Goal: Task Accomplishment & Management: Complete application form

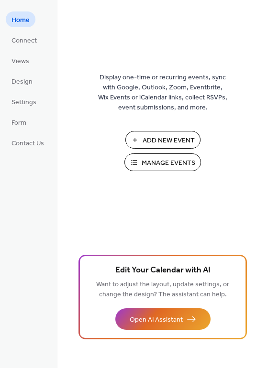
click at [176, 165] on span "Manage Events" at bounding box center [169, 163] width 54 height 10
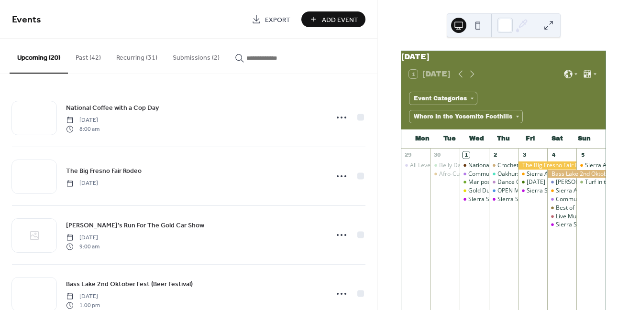
click at [192, 54] on button "Submissions (2)" at bounding box center [196, 56] width 62 height 34
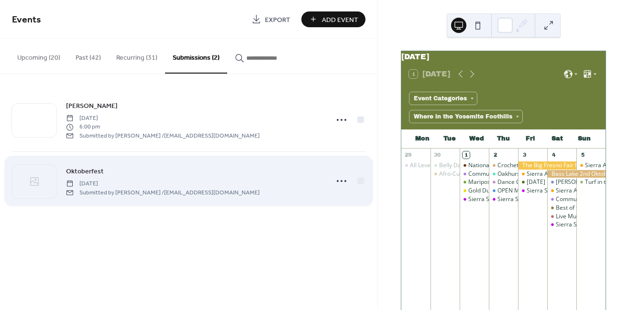
click at [232, 168] on div "Oktoberfest [DATE] Submitted by [PERSON_NAME] / [EMAIL_ADDRESS][DOMAIN_NAME]" at bounding box center [194, 181] width 256 height 31
click at [343, 184] on icon at bounding box center [341, 181] width 15 height 15
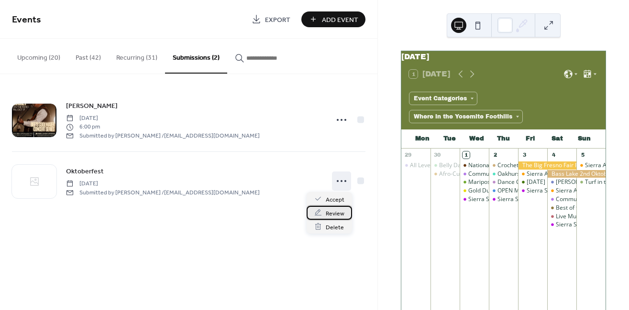
click at [332, 214] on span "Review" at bounding box center [335, 213] width 19 height 10
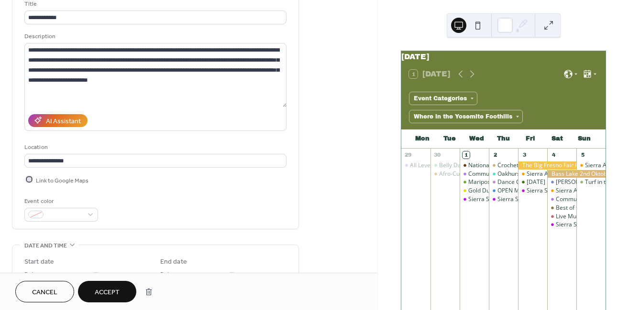
click at [31, 175] on div at bounding box center [29, 180] width 10 height 10
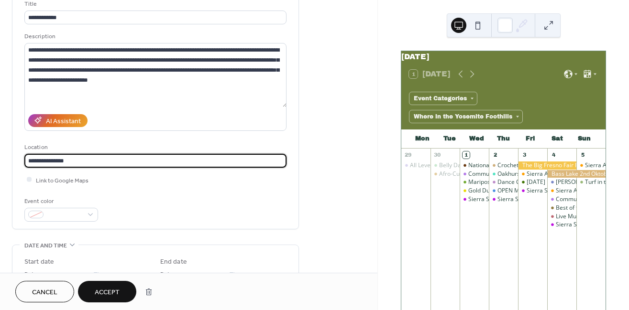
click at [103, 154] on input "**********" at bounding box center [155, 161] width 263 height 14
paste input "**********"
type input "**********"
click at [64, 210] on span at bounding box center [64, 215] width 35 height 10
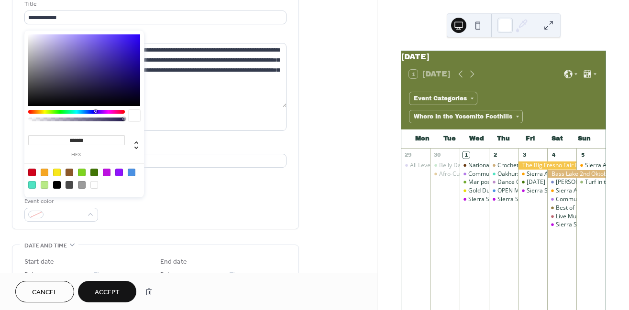
click at [56, 170] on div at bounding box center [57, 173] width 8 height 8
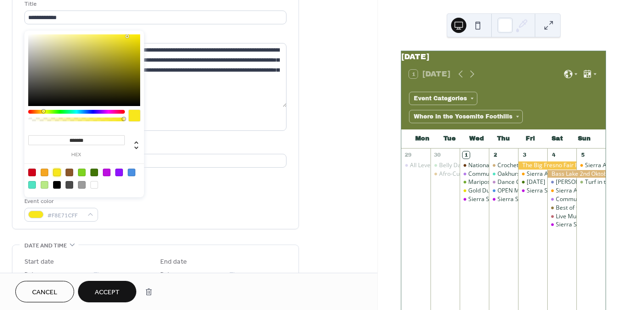
type input "*******"
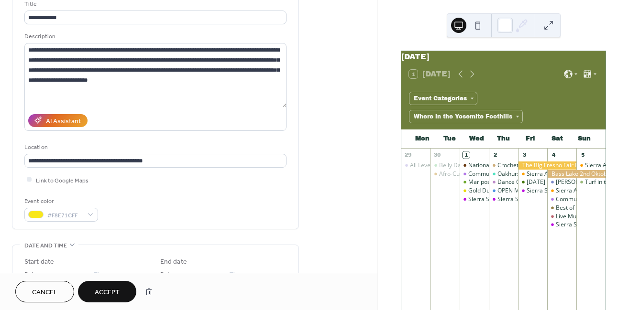
click at [167, 197] on div "Event color #F8E71CFF" at bounding box center [155, 209] width 262 height 25
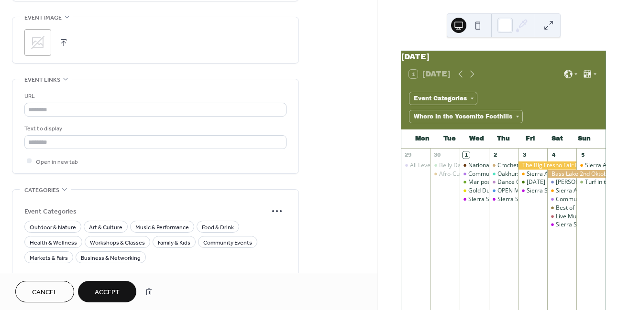
scroll to position [518, 0]
click at [160, 222] on span "Music & Performance" at bounding box center [162, 227] width 54 height 10
click at [213, 222] on span "Food & Drink" at bounding box center [218, 227] width 32 height 10
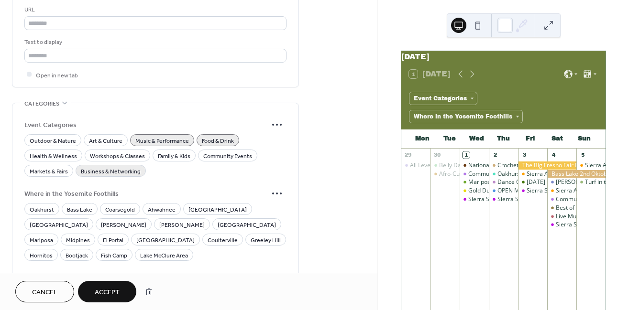
scroll to position [605, 0]
click at [39, 203] on span "Oakhurst" at bounding box center [42, 208] width 24 height 10
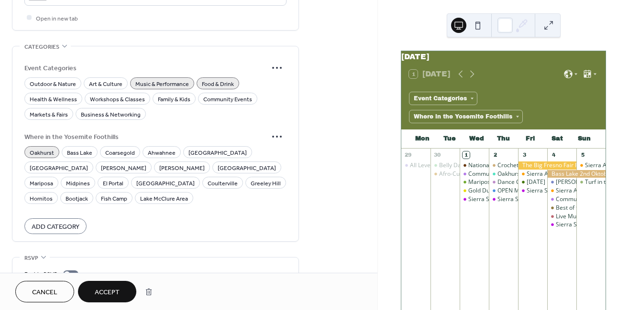
scroll to position [690, 0]
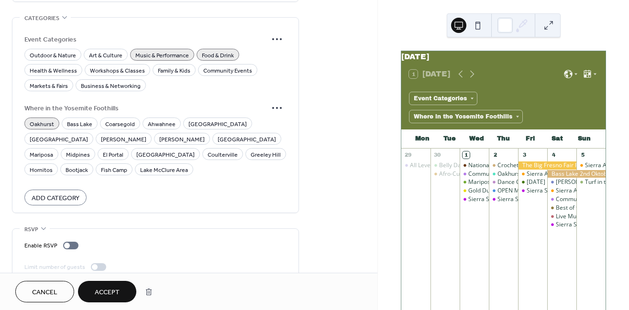
click at [111, 296] on span "Accept" at bounding box center [107, 293] width 25 height 10
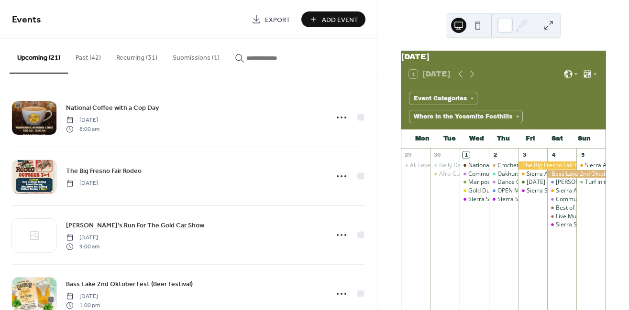
click at [192, 52] on button "Submissions (1)" at bounding box center [196, 56] width 62 height 34
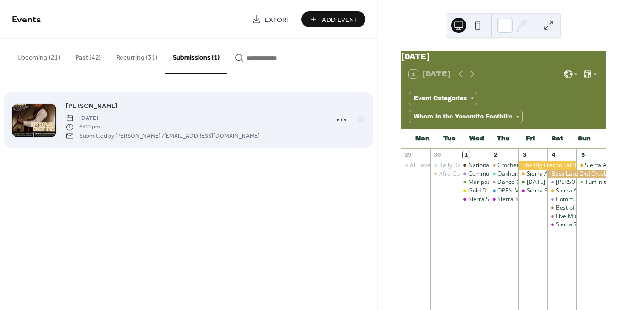
click at [142, 104] on div "Dave Stamey Friday, October 17, 2025 6:00 pm Submitted by Emily Van Meter / elv…" at bounding box center [194, 119] width 256 height 39
click at [339, 122] on icon at bounding box center [341, 119] width 15 height 15
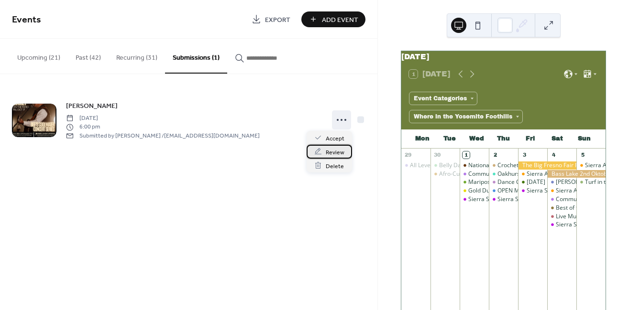
click at [336, 150] on span "Review" at bounding box center [335, 152] width 19 height 10
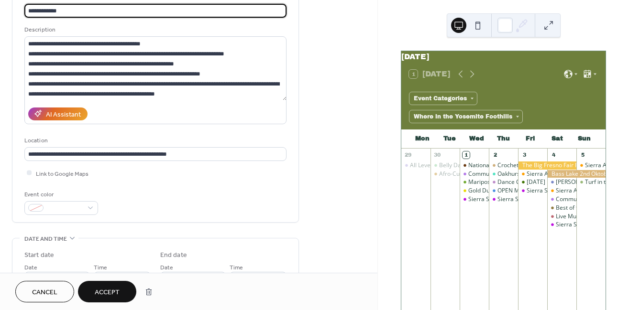
scroll to position [142, 0]
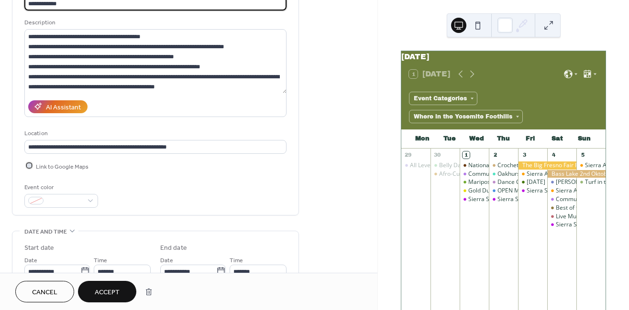
click at [31, 164] on div at bounding box center [29, 166] width 5 height 5
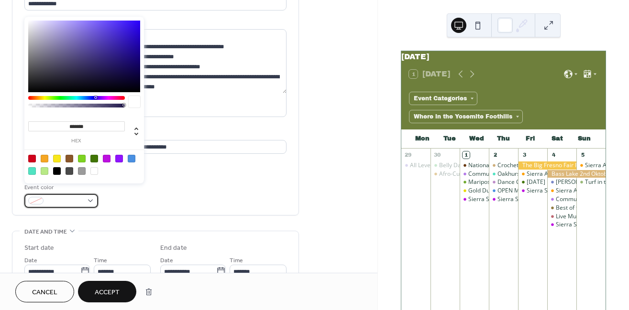
click at [64, 197] on span at bounding box center [64, 202] width 35 height 10
click at [79, 159] on div at bounding box center [82, 159] width 8 height 8
type input "*******"
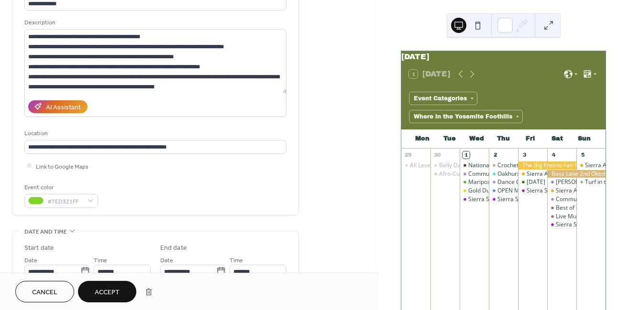
click at [172, 167] on div "**********" at bounding box center [155, 96] width 262 height 223
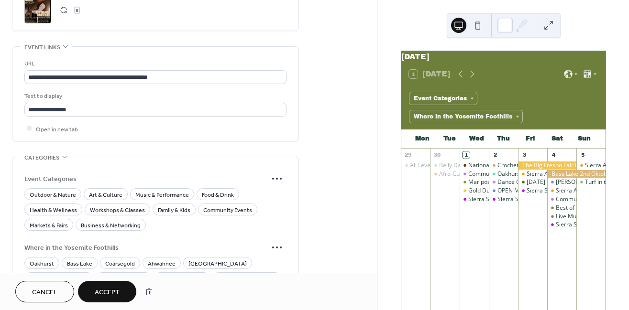
scroll to position [552, 0]
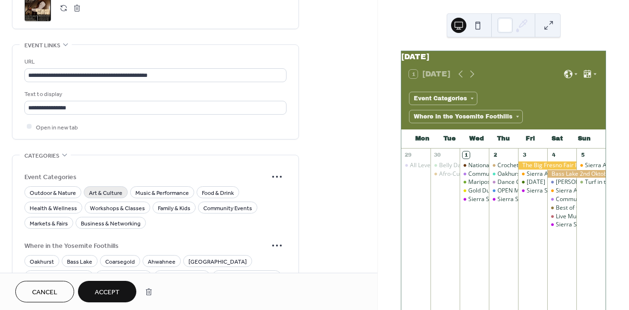
click at [117, 188] on span "Art & Culture" at bounding box center [105, 193] width 33 height 10
click at [146, 188] on span "Music & Performance" at bounding box center [162, 193] width 54 height 10
click at [216, 188] on span "Food & Drink" at bounding box center [218, 193] width 32 height 10
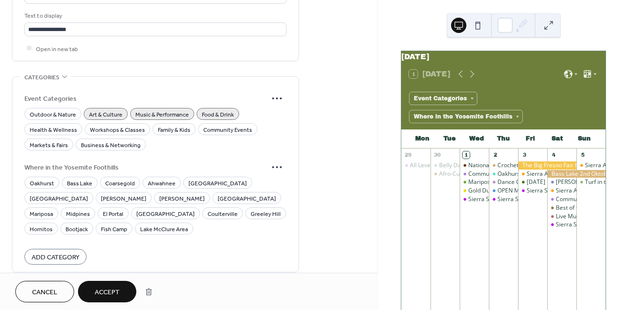
scroll to position [632, 0]
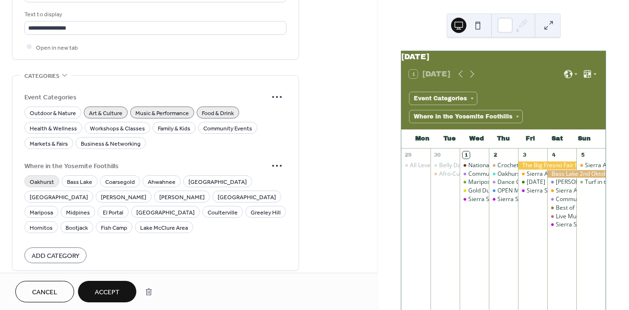
click at [44, 177] on span "Oakhurst" at bounding box center [42, 182] width 24 height 10
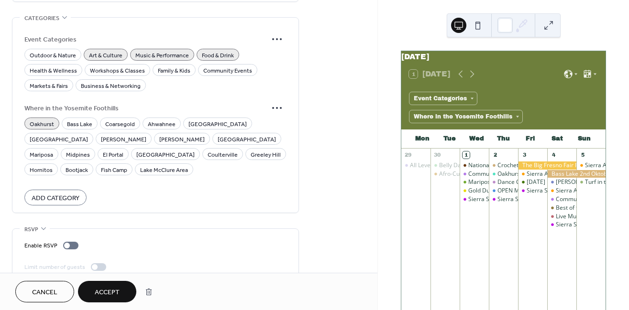
scroll to position [687, 0]
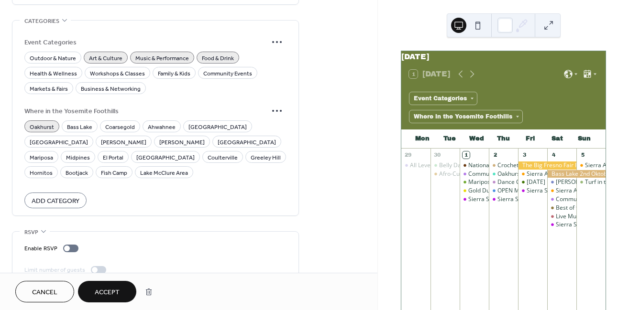
click at [112, 292] on span "Accept" at bounding box center [107, 293] width 25 height 10
